Goal: Task Accomplishment & Management: Complete application form

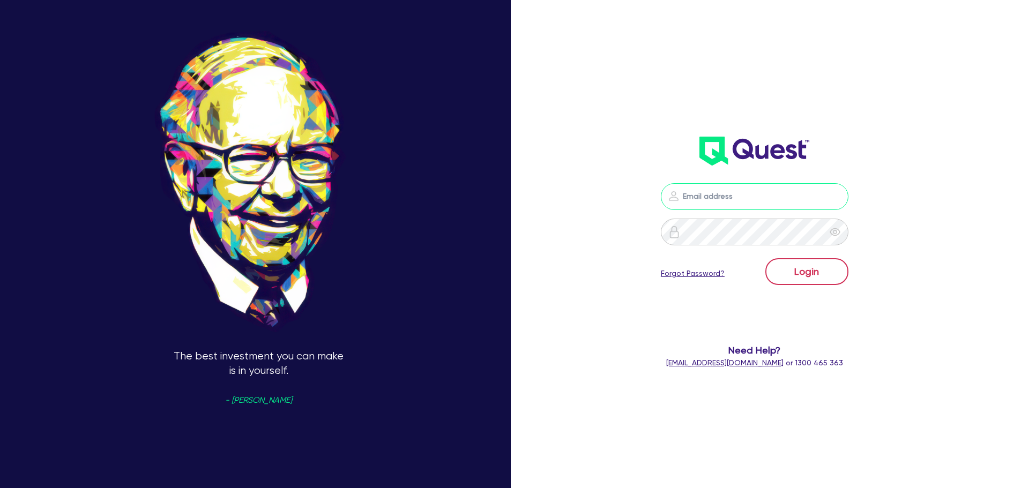
type input "[PERSON_NAME][EMAIL_ADDRESS][DOMAIN_NAME]"
click at [807, 271] on button "Login" at bounding box center [806, 271] width 83 height 27
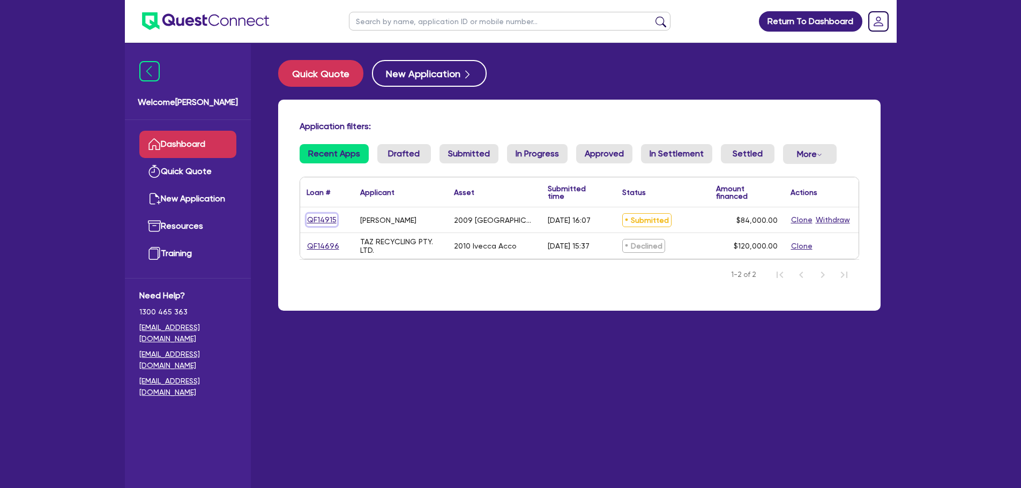
click at [328, 222] on link "QF14915" at bounding box center [321, 220] width 31 height 12
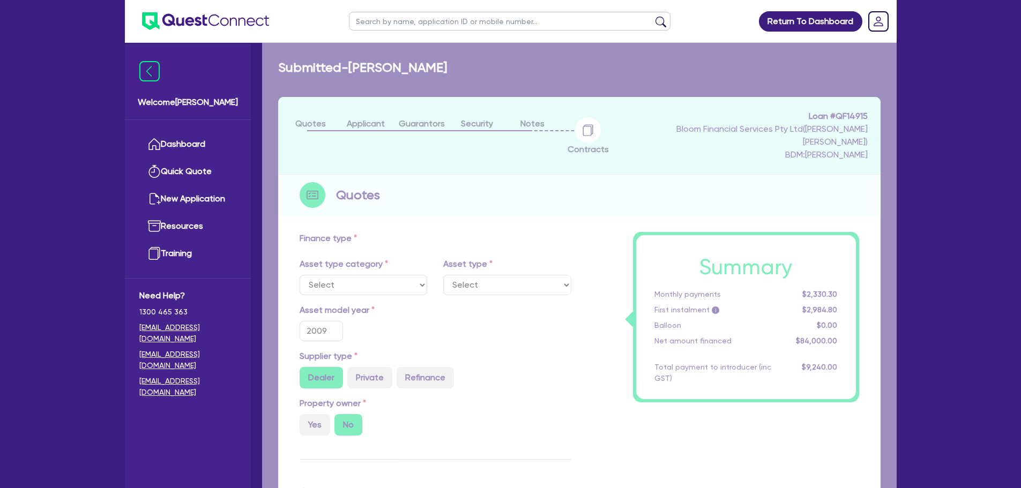
select select "PRIMARY_ASSETS"
select select "HEAVY_TRUCKS"
type input "2009"
radio input "false"
radio input "true"
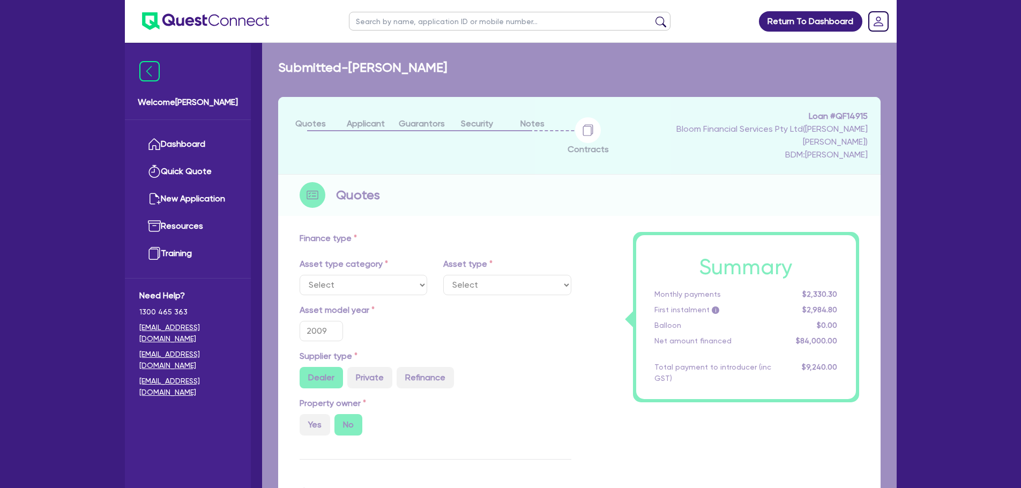
type input "105,000"
type input "21,000"
type input "10"
type input "8,400"
type input "17.95"
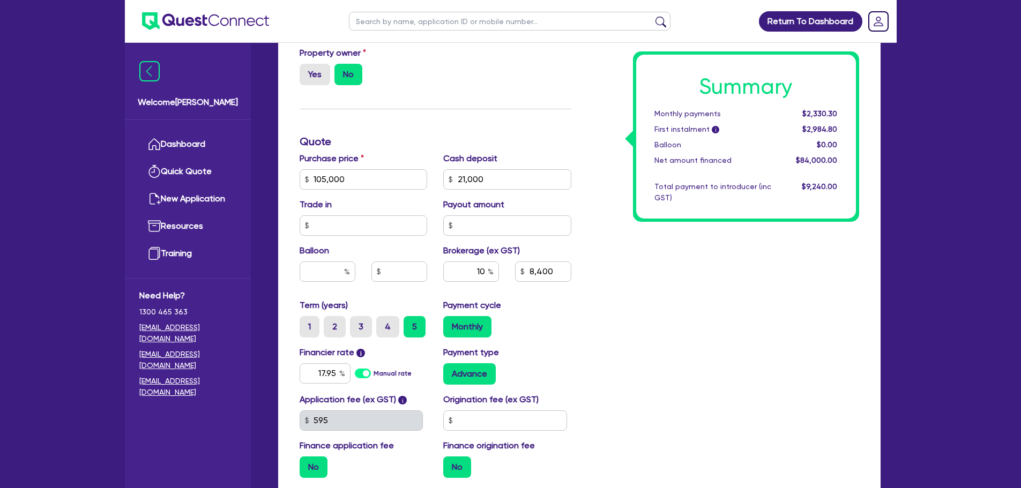
scroll to position [375, 0]
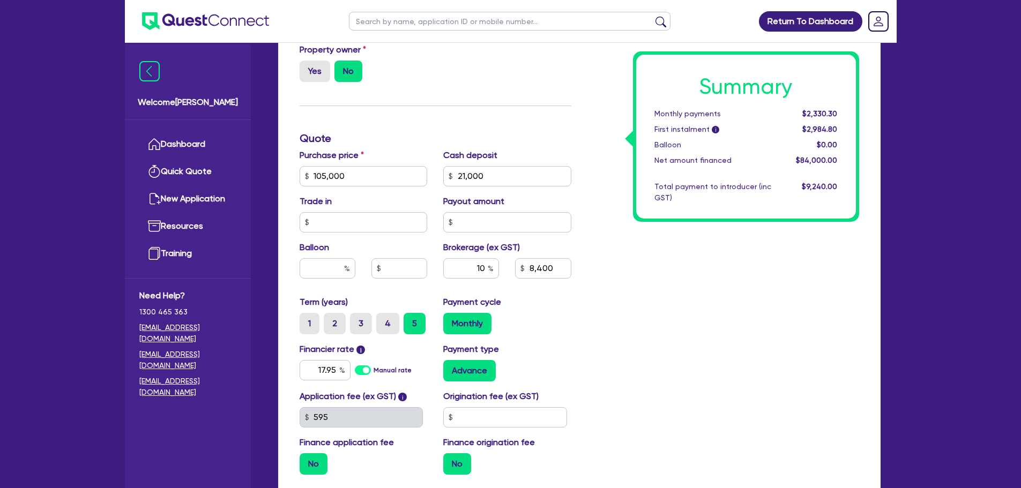
click at [671, 305] on div "Summary Monthly payments $2,330.30 First instalment i $2,984.80 Balloon $0.00 N…" at bounding box center [723, 170] width 288 height 626
